Goal: Task Accomplishment & Management: Manage account settings

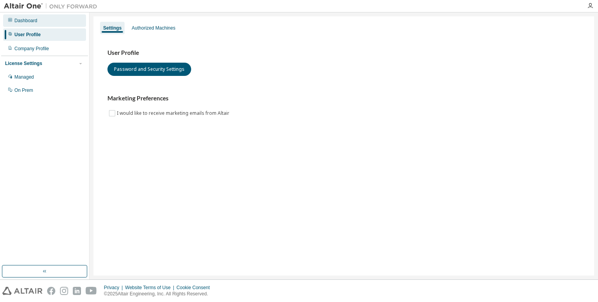
click at [36, 18] on div "Dashboard" at bounding box center [25, 21] width 23 height 6
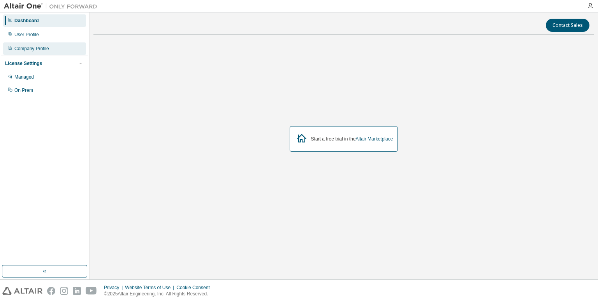
click at [29, 47] on div "Company Profile" at bounding box center [31, 49] width 35 height 6
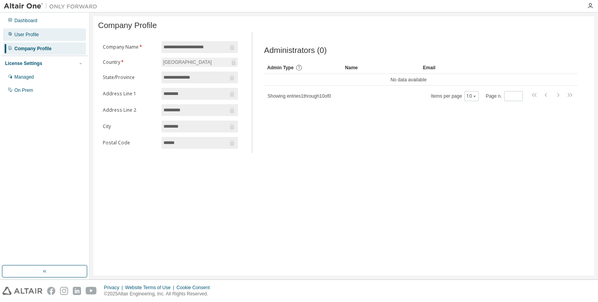
click at [36, 38] on div "User Profile" at bounding box center [44, 34] width 83 height 12
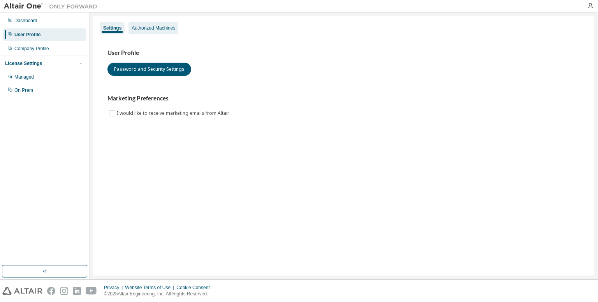
click at [158, 24] on div "Authorized Machines" at bounding box center [153, 28] width 50 height 12
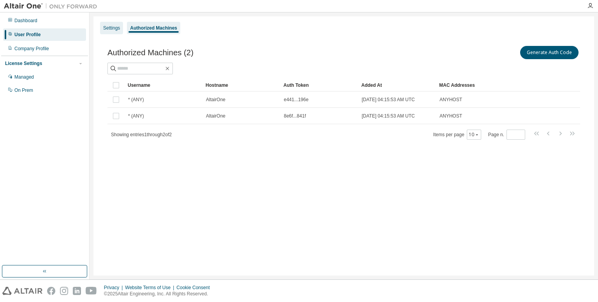
click at [118, 28] on div "Settings" at bounding box center [111, 28] width 17 height 6
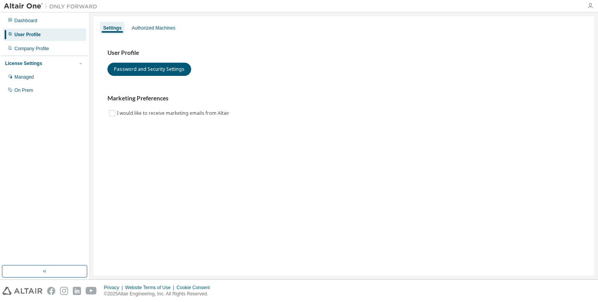
click at [590, 6] on icon "button" at bounding box center [590, 6] width 6 height 6
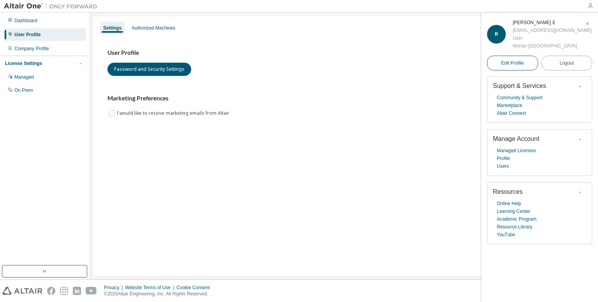
click at [531, 62] on link "Edit Profile" at bounding box center [512, 63] width 51 height 15
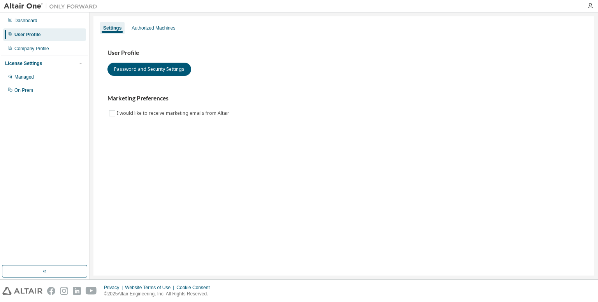
click at [586, 5] on div at bounding box center [590, 6] width 16 height 6
click at [591, 7] on icon "button" at bounding box center [590, 6] width 6 height 6
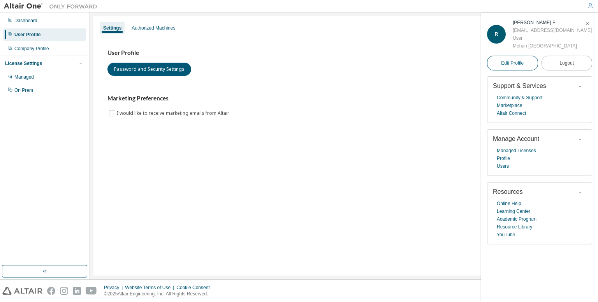
click at [514, 62] on span "Edit Profile" at bounding box center [512, 63] width 23 height 6
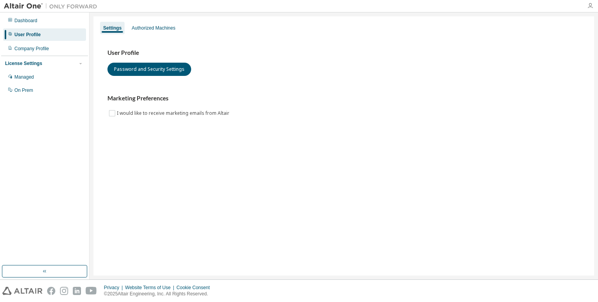
click at [590, 5] on icon "button" at bounding box center [590, 6] width 6 height 6
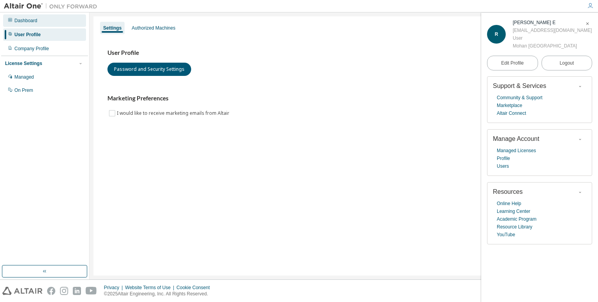
click at [36, 21] on div "Dashboard" at bounding box center [25, 21] width 23 height 6
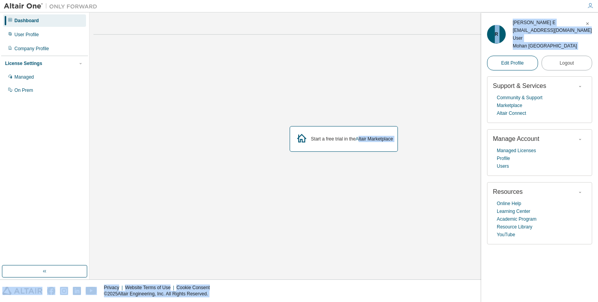
drag, startPoint x: 359, startPoint y: 64, endPoint x: 506, endPoint y: 65, distance: 147.4
click at [506, 65] on body "Dashboard User Profile Company Profile License Settings Managed On Prem Contact…" at bounding box center [299, 151] width 598 height 302
click at [506, 65] on span "Edit Profile" at bounding box center [512, 63] width 23 height 6
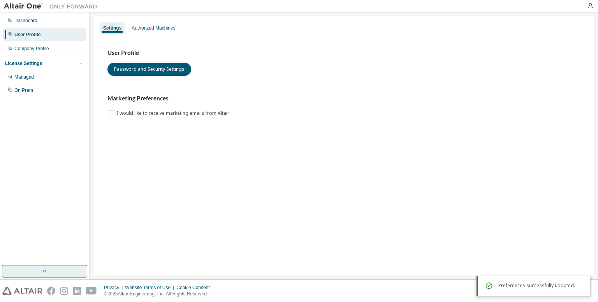
click at [60, 273] on button "button" at bounding box center [44, 271] width 85 height 12
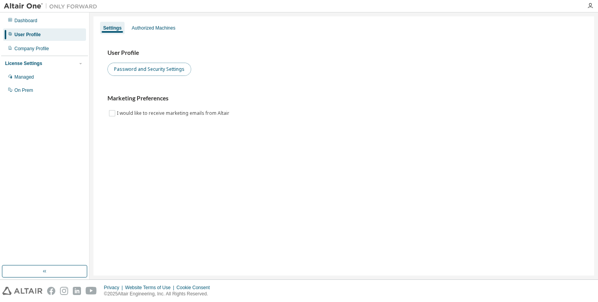
click at [160, 73] on button "Password and Security Settings" at bounding box center [149, 69] width 84 height 13
